Goal: Use online tool/utility

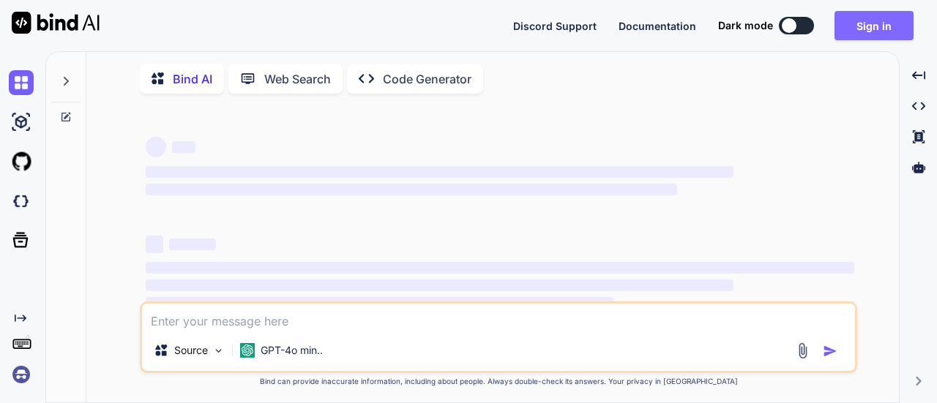
click at [855, 29] on button "Sign in" at bounding box center [873, 25] width 79 height 29
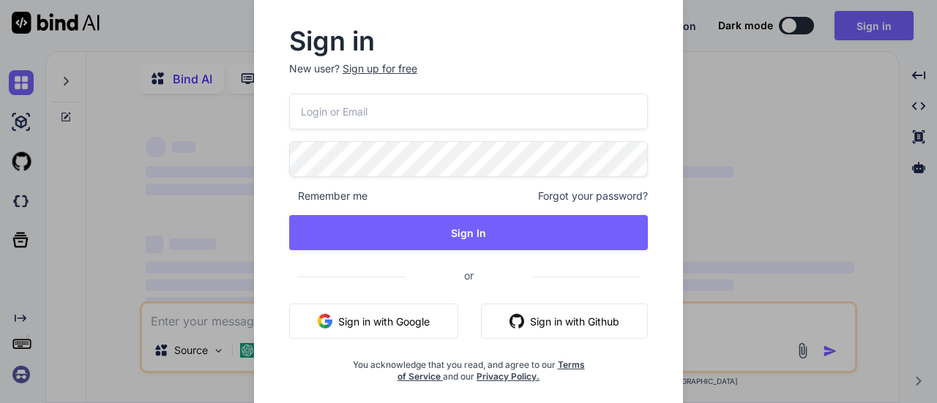
click at [441, 108] on input "email" at bounding box center [468, 112] width 359 height 36
type textarea "x"
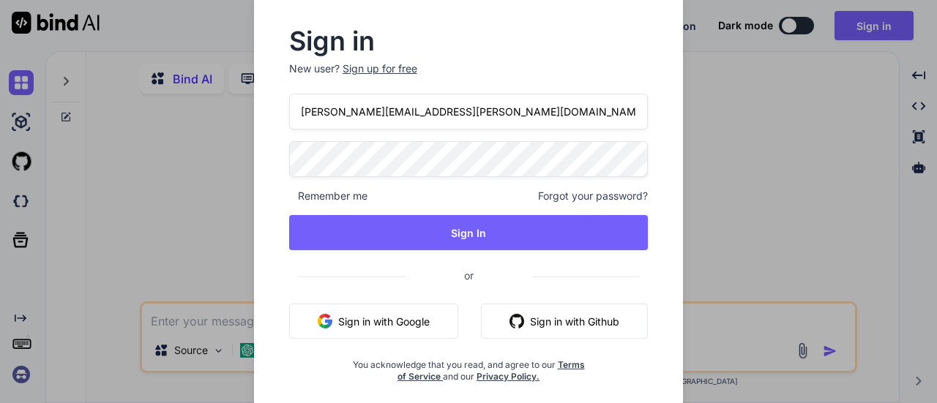
type input "[PERSON_NAME][EMAIL_ADDRESS][PERSON_NAME][DOMAIN_NAME]"
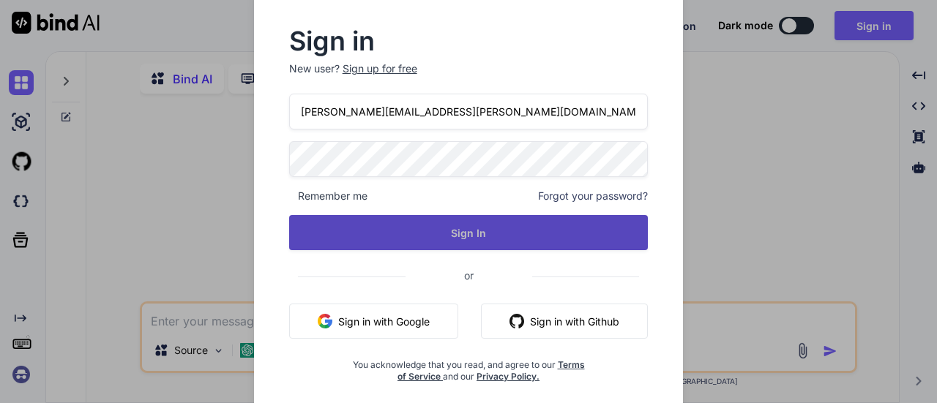
click at [498, 236] on button "Sign In" at bounding box center [468, 232] width 359 height 35
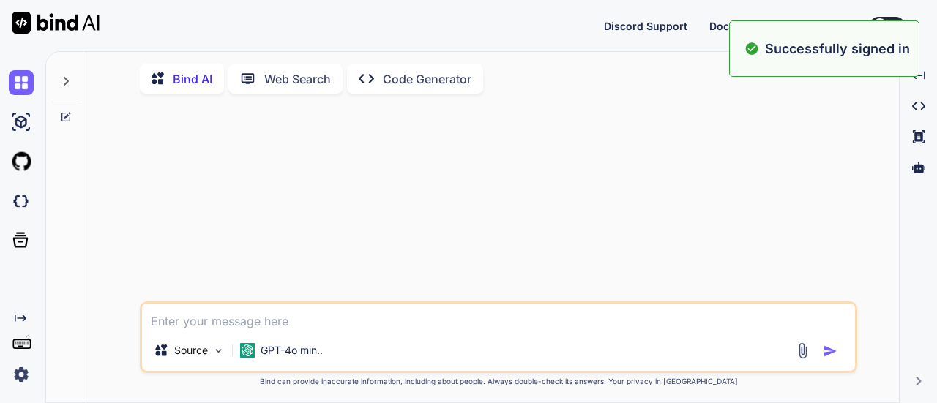
click at [328, 320] on textarea at bounding box center [498, 317] width 713 height 26
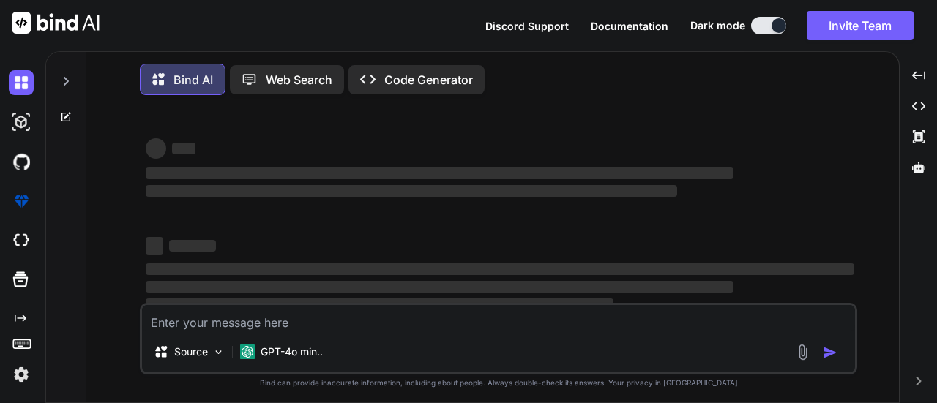
type textarea "x"
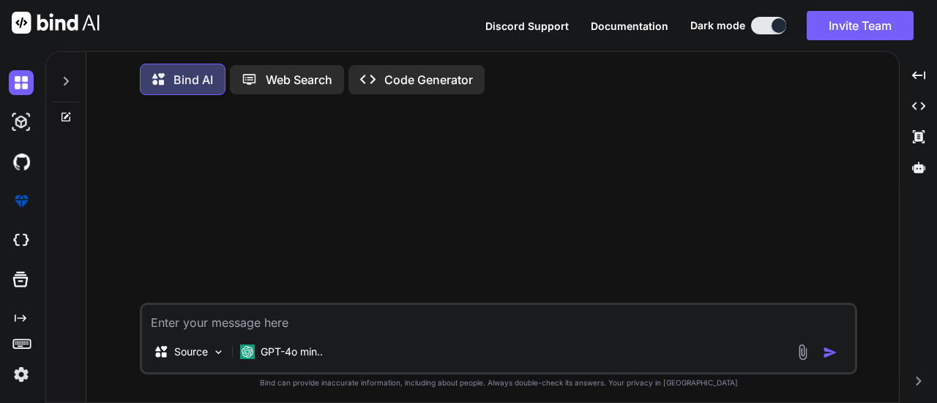
paste textarea "let val = [{"var" : "var"},{"var2" : "var2"},{"var3" : "var4"}]; let res = [DOM…"
type textarea "let val = [{"var" : "var"},{"var2" : "var2"},{"var3" : "var4"}]; let res = [DOM…"
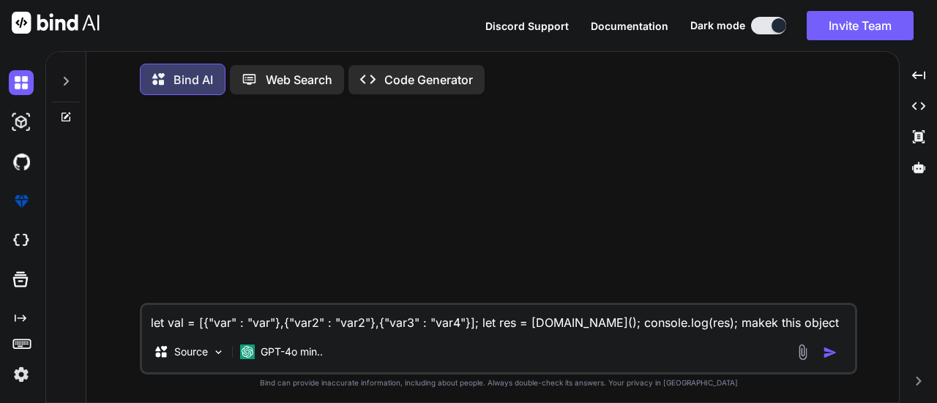
type textarea "x"
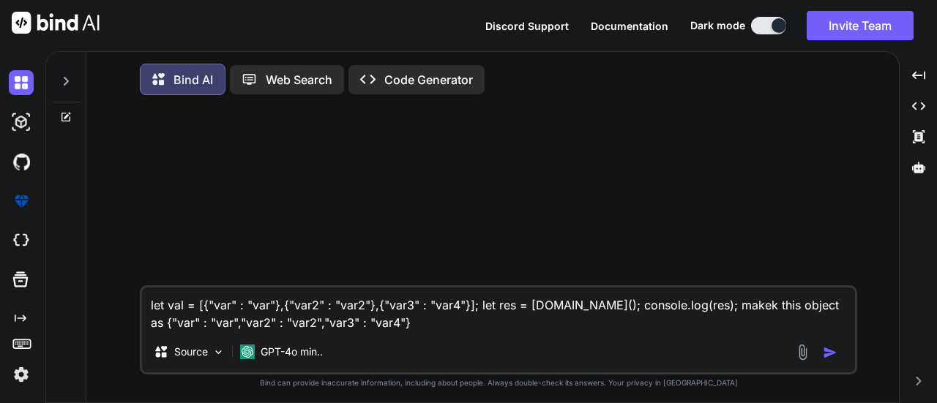
type textarea "let val = [{"var" : "var"},{"var2" : "var2"},{"var3" : "var4"}]; let res = [DOM…"
click at [827, 352] on img "button" at bounding box center [830, 352] width 15 height 15
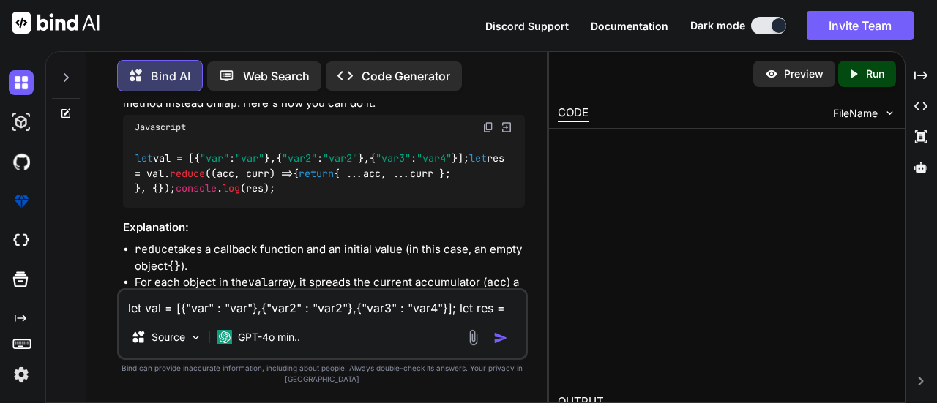
scroll to position [179, 0]
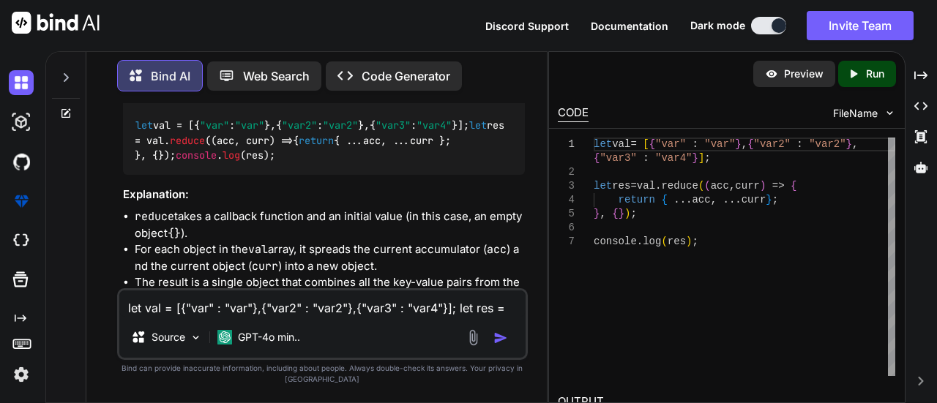
type textarea "x"
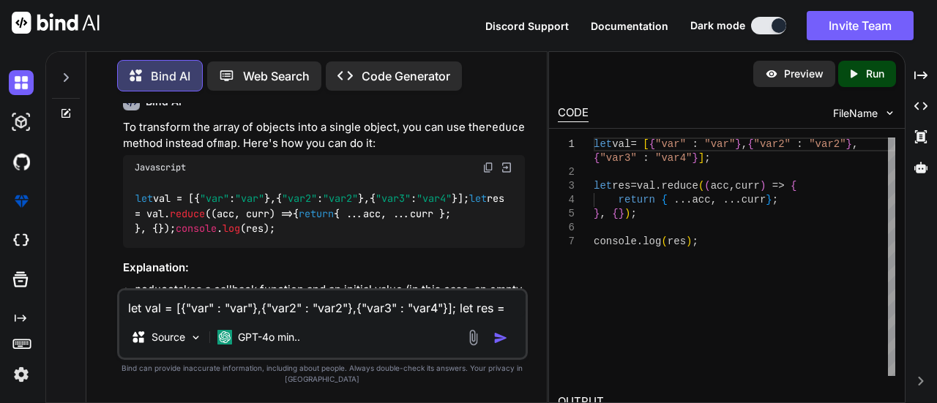
click at [491, 171] on img at bounding box center [488, 168] width 12 height 12
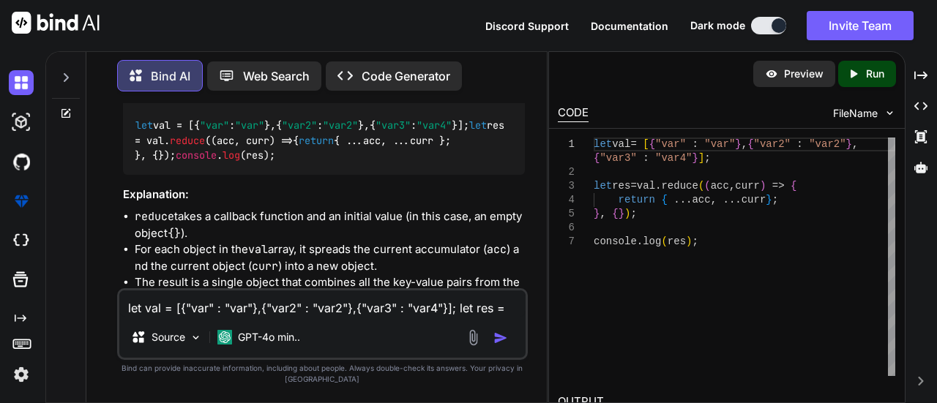
drag, startPoint x: 177, startPoint y: 201, endPoint x: 122, endPoint y: 171, distance: 62.9
click at [123, 171] on div "let val = [{ "var" : "var" },{ "var2" : "var2" },{ "var3" : "var4" }]; let res …" at bounding box center [324, 141] width 403 height 68
copy code "let res = val. reduce ( ( acc, curr ) => { return { ...acc, ...curr }; }, {});"
click at [205, 147] on span "reduce" at bounding box center [187, 140] width 35 height 13
drag, startPoint x: 179, startPoint y: 200, endPoint x: 119, endPoint y: 172, distance: 66.2
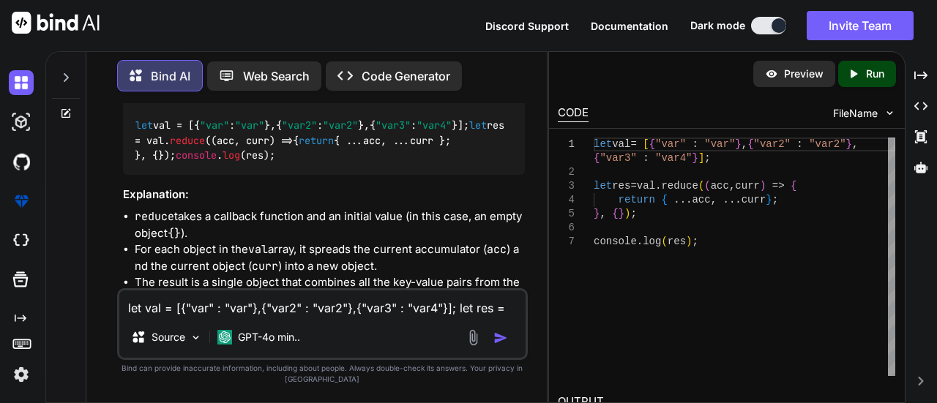
click at [120, 172] on div "You let val = [{"var" : "var"},{"var2" : "var2"},{"var3" : "var4"}]; let res = …" at bounding box center [324, 195] width 408 height 185
copy code "let res = val. reduce ( ( acc, curr ) => { return { ...acc, ...curr }; }, {});"
